Goal: Task Accomplishment & Management: Manage account settings

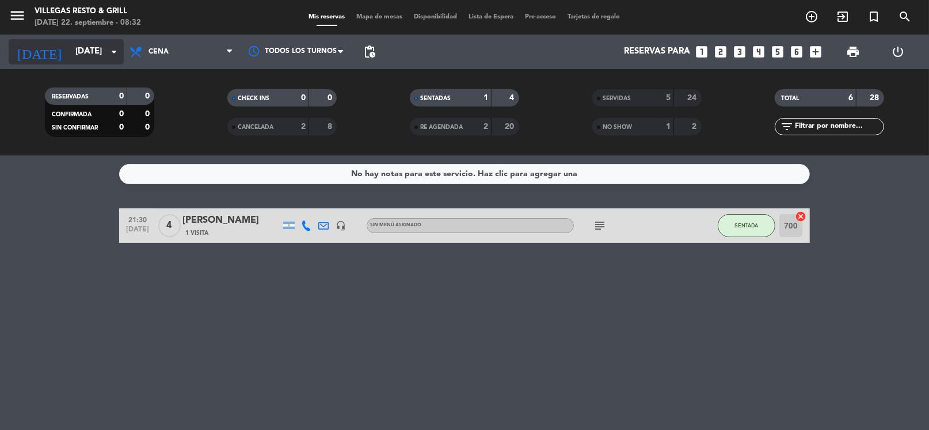
click at [82, 54] on input "[DATE]" at bounding box center [126, 52] width 112 height 22
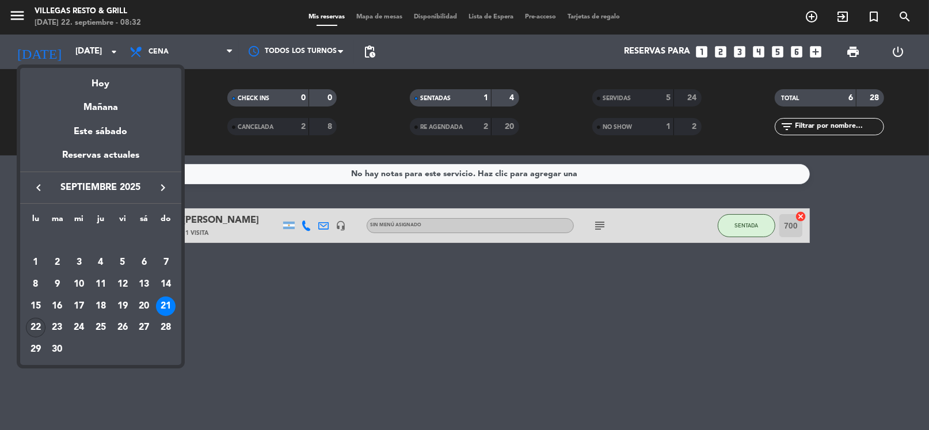
click at [34, 325] on div "22" at bounding box center [36, 328] width 20 height 20
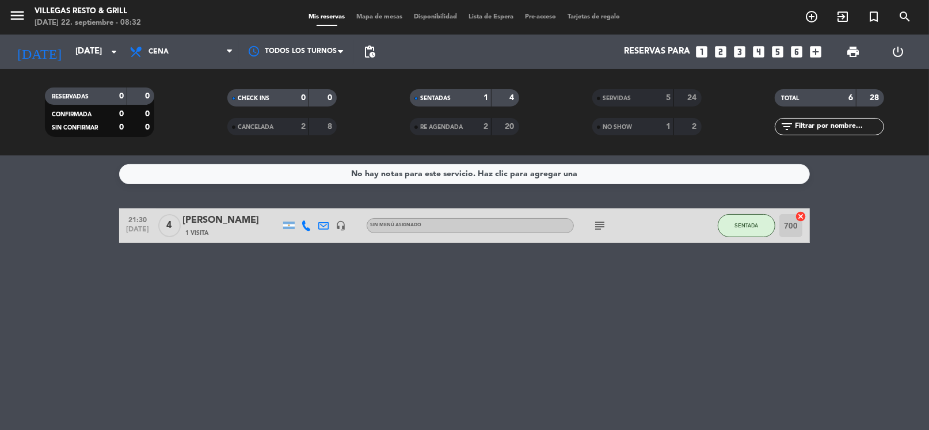
type input "[DATE]"
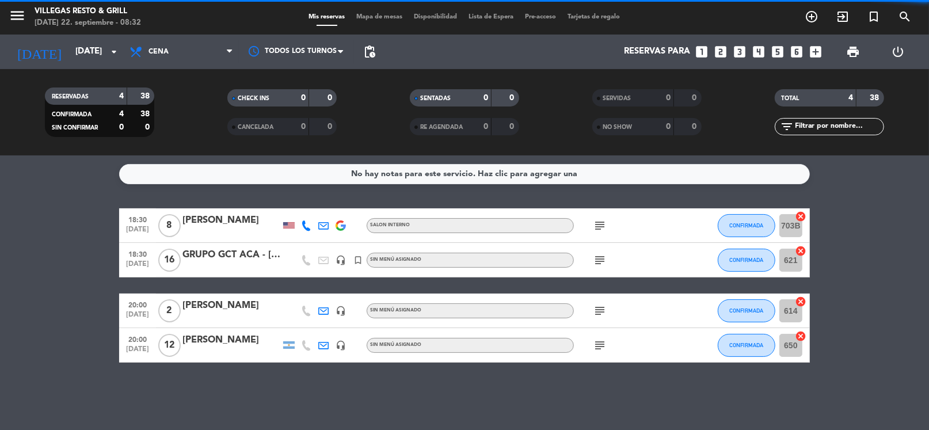
click at [191, 56] on span "Cena" at bounding box center [181, 51] width 115 height 25
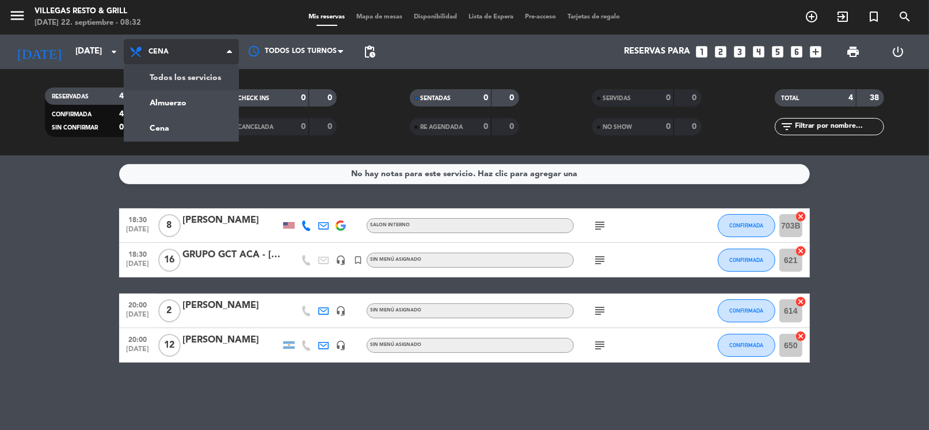
click at [190, 81] on div "menu [PERSON_NAME] Resto & Grill [DATE] 22. septiembre - 08:32 Mis reservas Map…" at bounding box center [464, 77] width 929 height 155
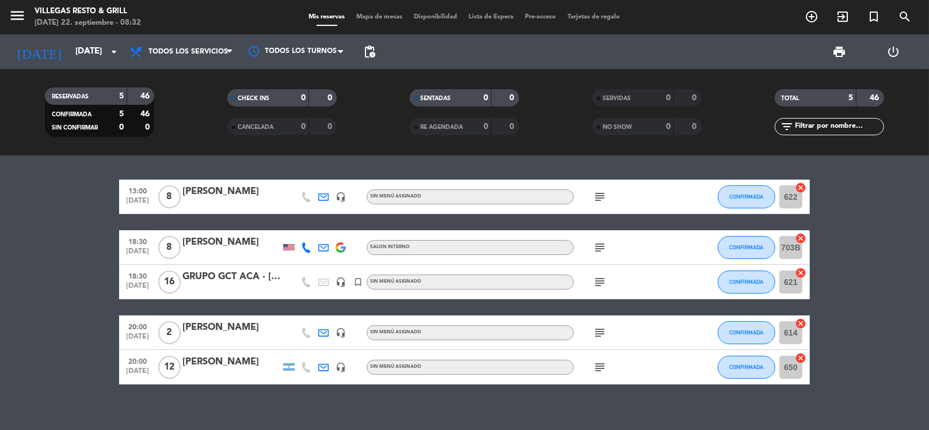
click at [598, 193] on icon "subject" at bounding box center [600, 197] width 14 height 14
click at [594, 248] on span "subject" at bounding box center [599, 248] width 17 height 14
click at [596, 247] on icon "subject" at bounding box center [600, 248] width 14 height 14
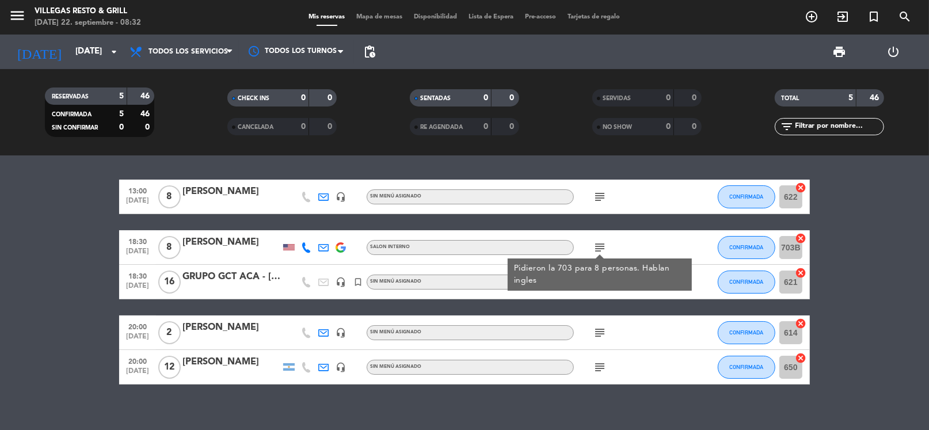
click at [624, 245] on div "subject Pidieron la 703 para 8 personas. Hablan ingles" at bounding box center [626, 247] width 104 height 34
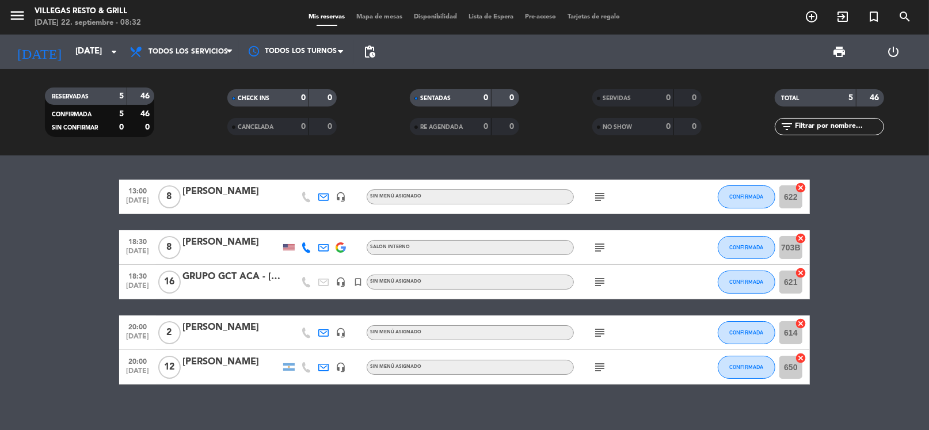
click at [597, 279] on icon "subject" at bounding box center [600, 282] width 14 height 14
click at [608, 367] on span "subject" at bounding box center [599, 368] width 17 height 14
click at [605, 366] on icon "subject" at bounding box center [600, 368] width 14 height 14
